Goal: Information Seeking & Learning: Find contact information

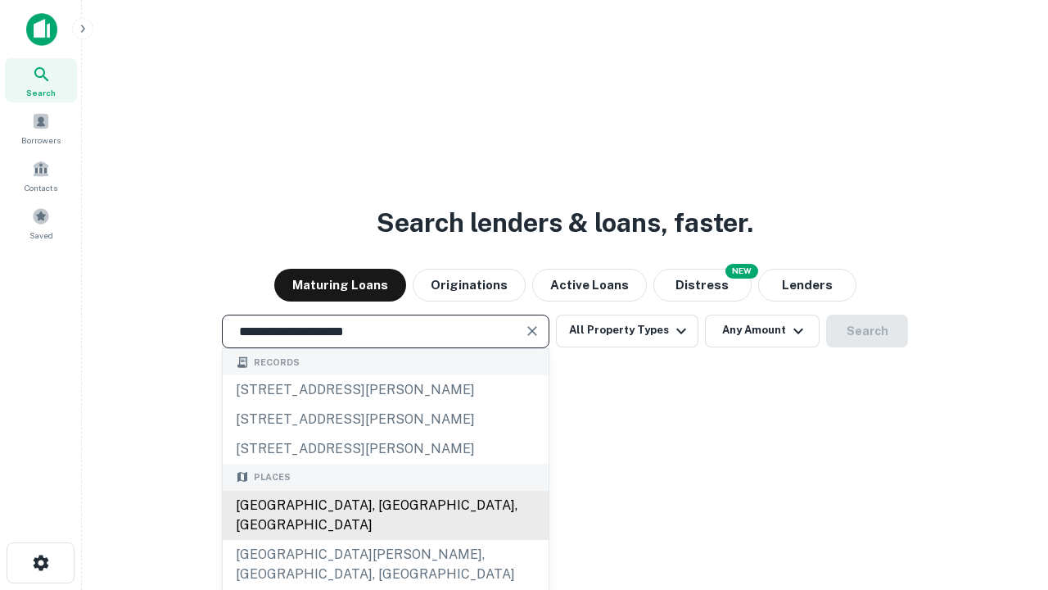
click at [385, 540] on div "[GEOGRAPHIC_DATA], [GEOGRAPHIC_DATA], [GEOGRAPHIC_DATA]" at bounding box center [386, 515] width 326 height 49
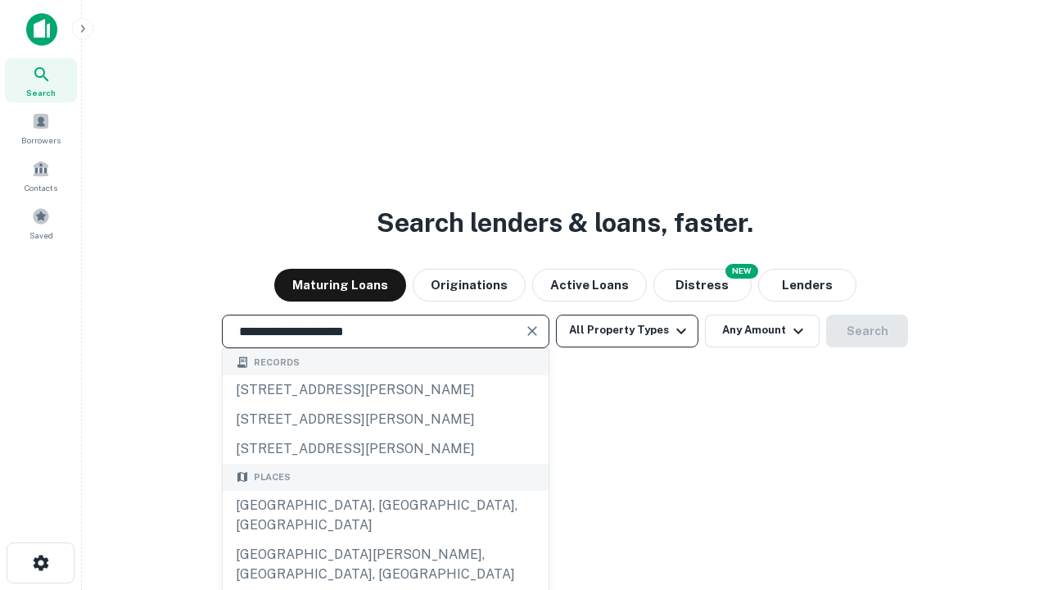
type input "**********"
click at [627, 330] on button "All Property Types" at bounding box center [627, 331] width 143 height 33
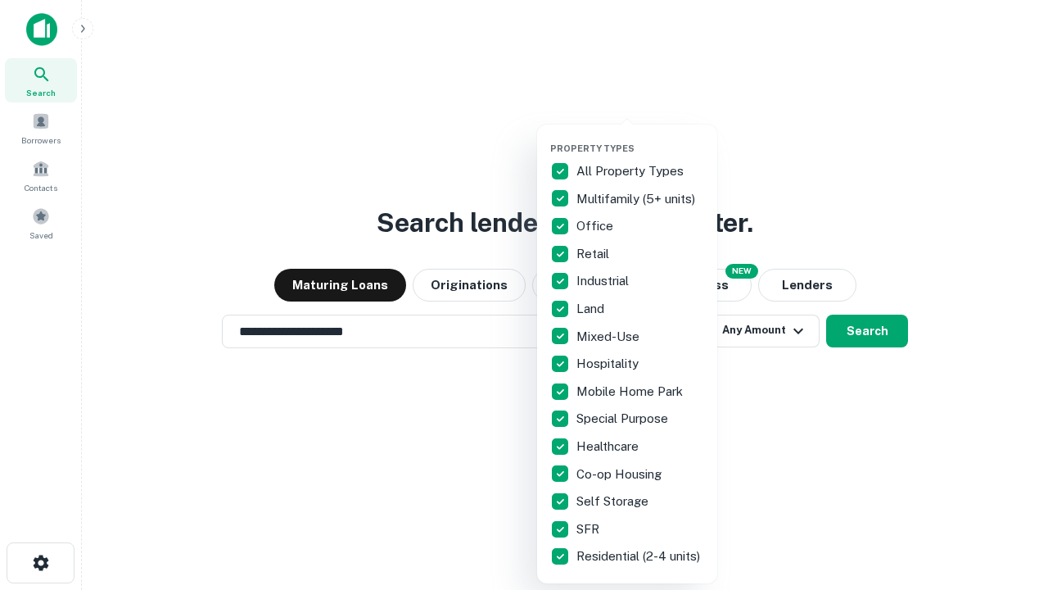
click at [640, 138] on button "button" at bounding box center [640, 138] width 180 height 1
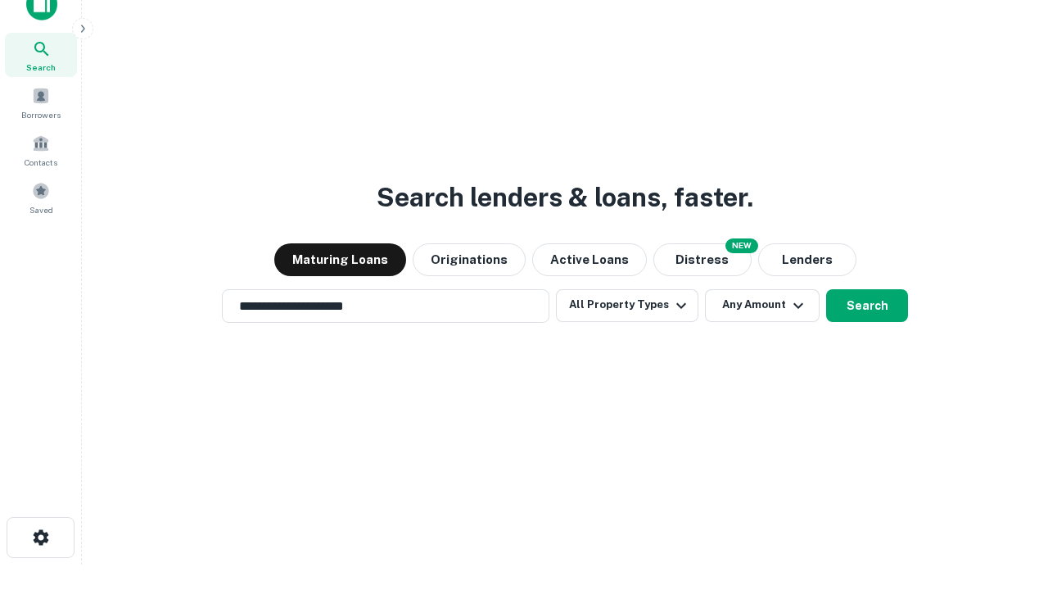
scroll to position [10, 197]
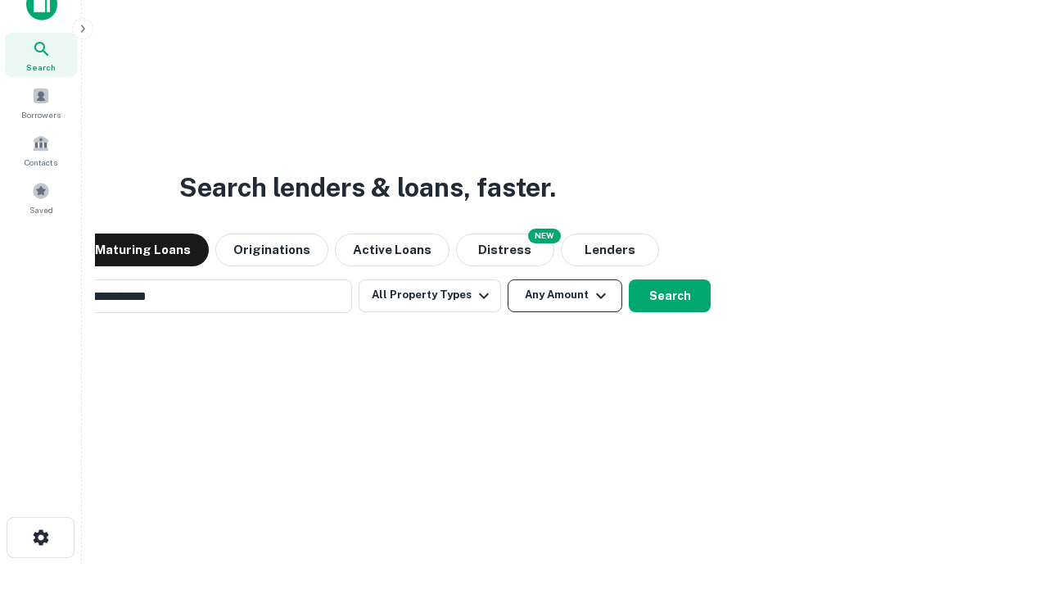
click at [508, 279] on button "Any Amount" at bounding box center [565, 295] width 115 height 33
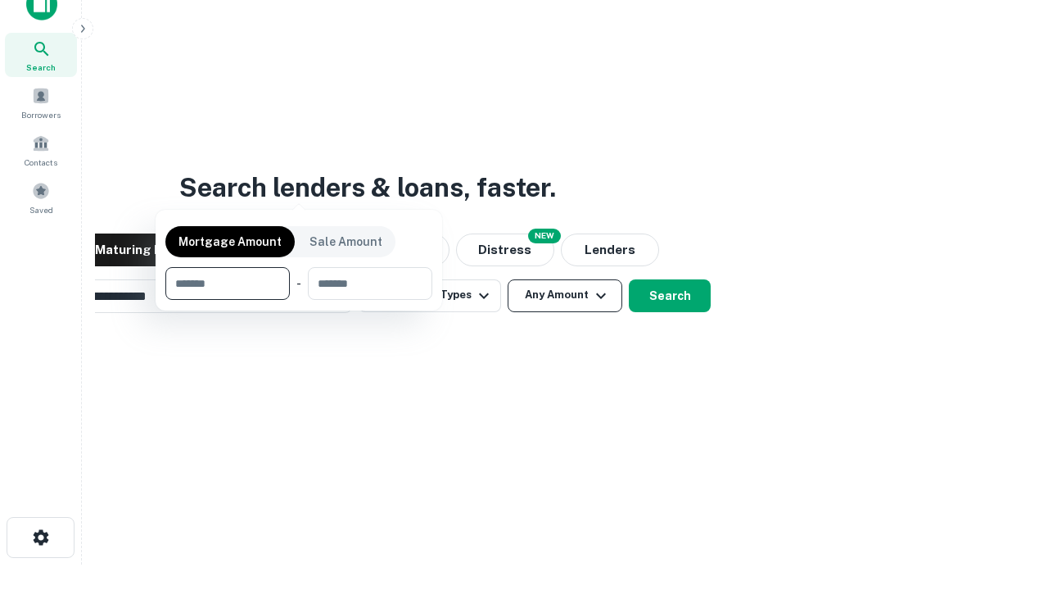
scroll to position [26, 0]
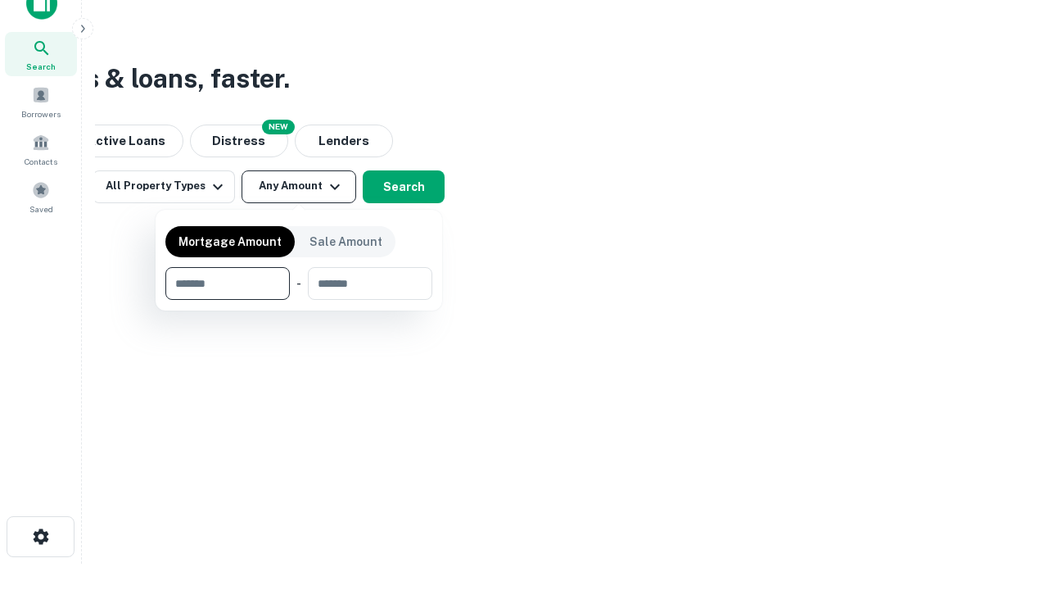
type input "*******"
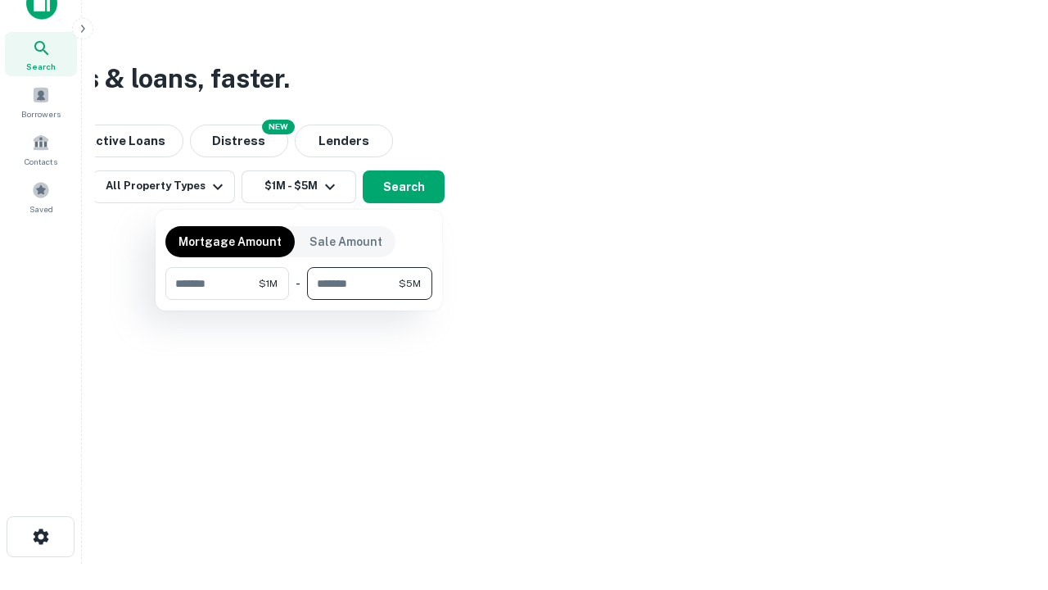
type input "*******"
click at [299, 300] on button "button" at bounding box center [298, 300] width 267 height 1
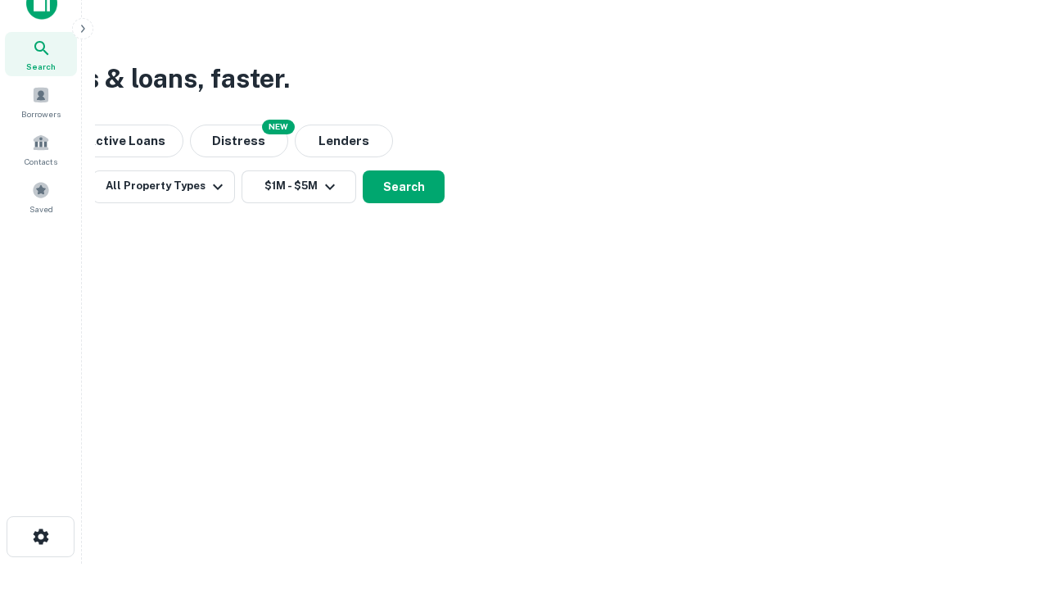
scroll to position [25, 0]
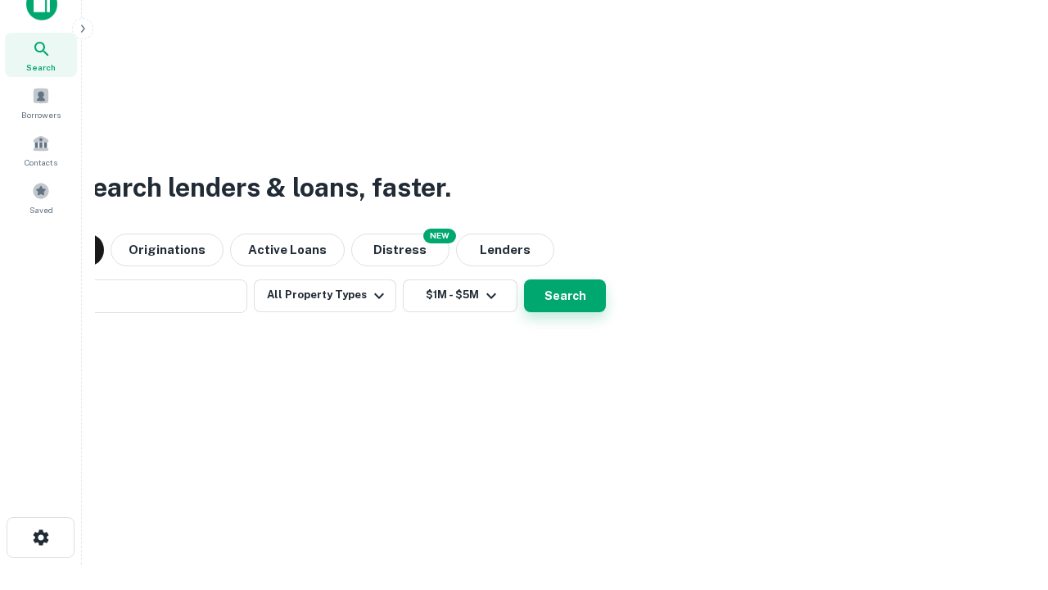
click at [524, 279] on button "Search" at bounding box center [565, 295] width 82 height 33
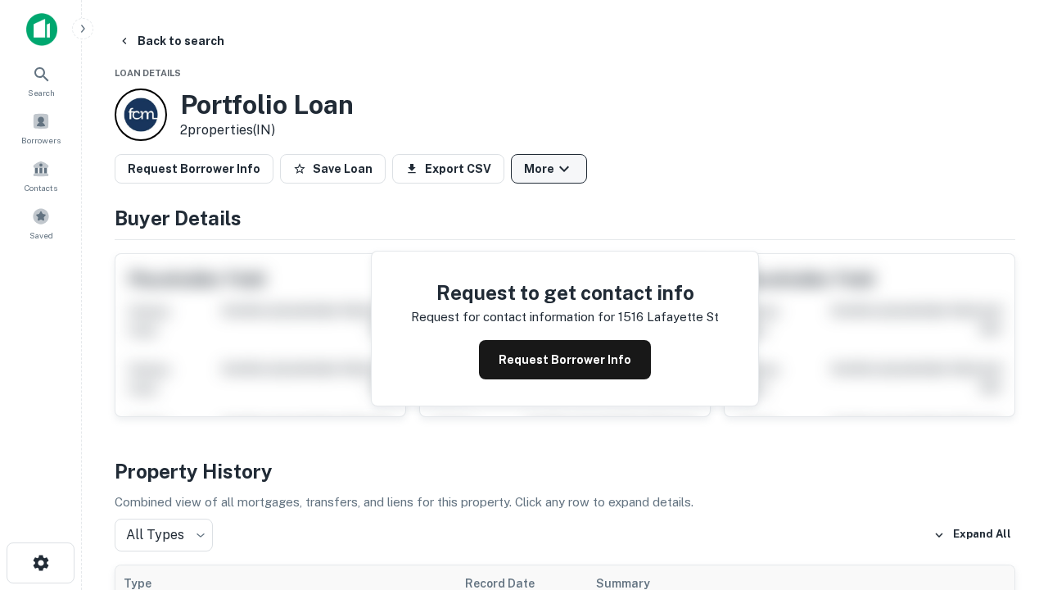
click at [549, 169] on button "More" at bounding box center [549, 168] width 76 height 29
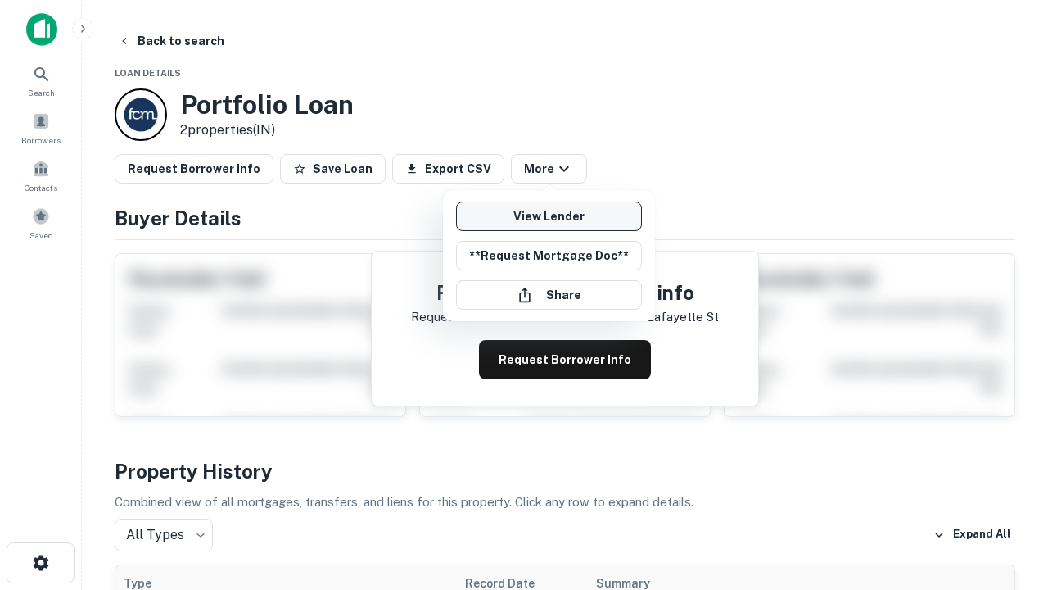
click at [549, 216] on link "View Lender" at bounding box center [549, 215] width 186 height 29
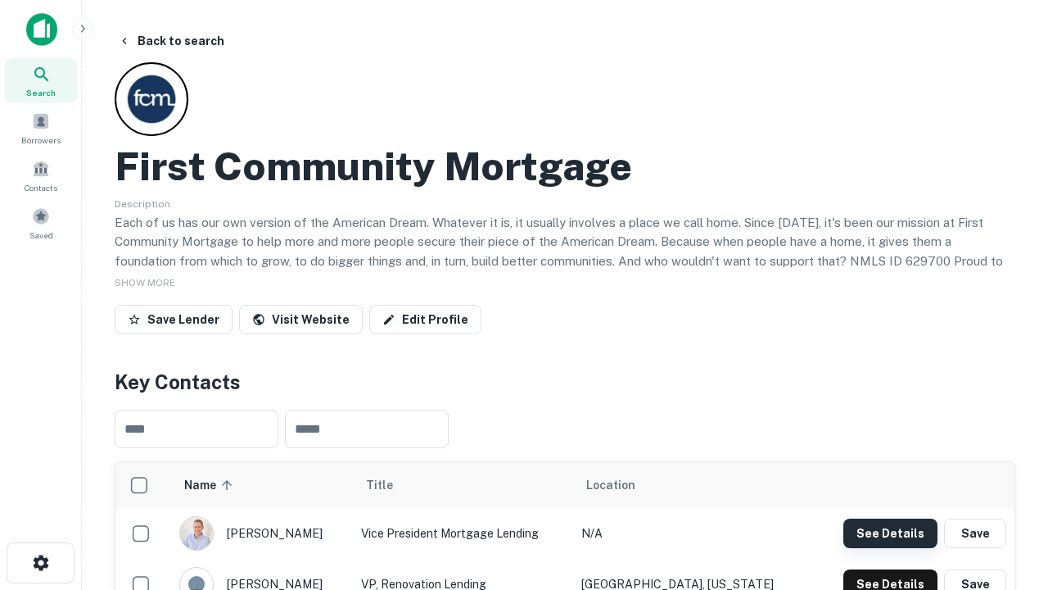
click at [890, 532] on button "See Details" at bounding box center [891, 532] width 94 height 29
click at [40, 563] on icon "button" at bounding box center [41, 563] width 20 height 20
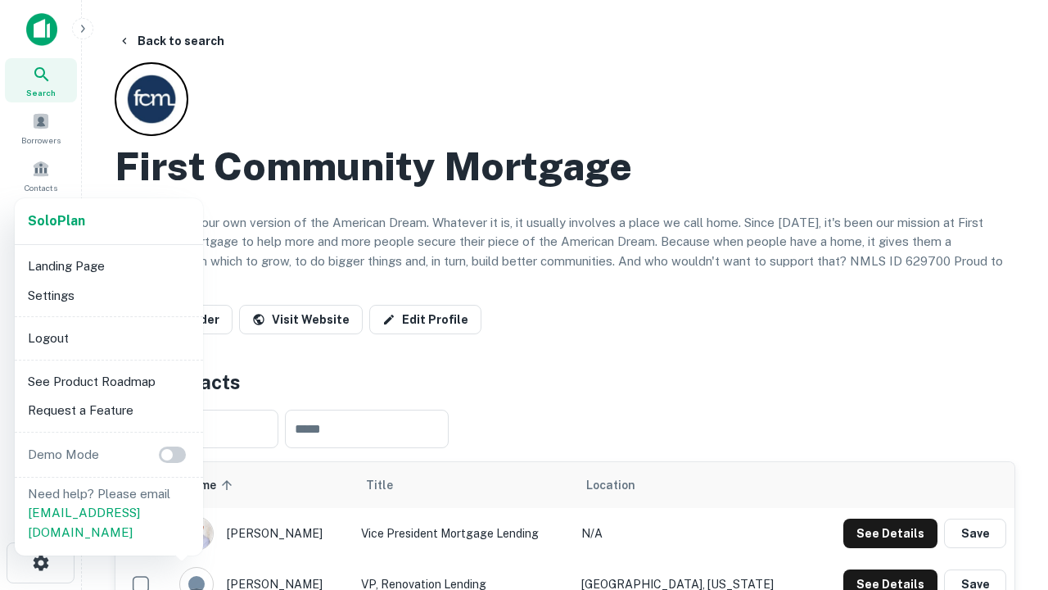
click at [108, 337] on li "Logout" at bounding box center [108, 338] width 175 height 29
